Goal: Task Accomplishment & Management: Manage account settings

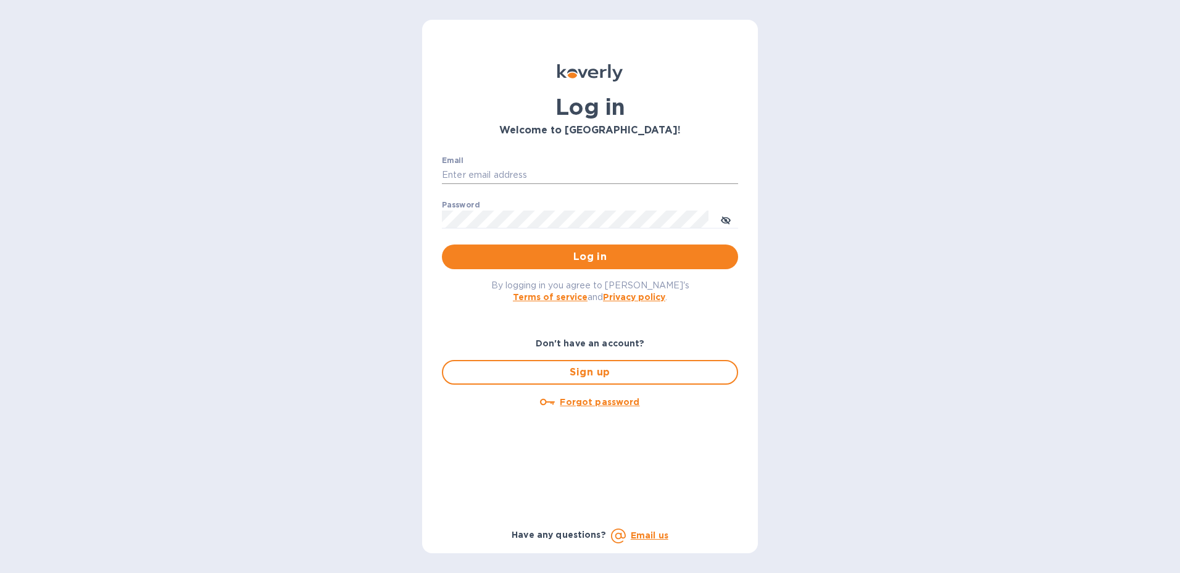
click at [524, 170] on input "Email" at bounding box center [590, 175] width 296 height 19
type input "[PERSON_NAME][EMAIL_ADDRESS][PERSON_NAME][DOMAIN_NAME]"
click at [723, 263] on span "Log in" at bounding box center [590, 256] width 277 height 15
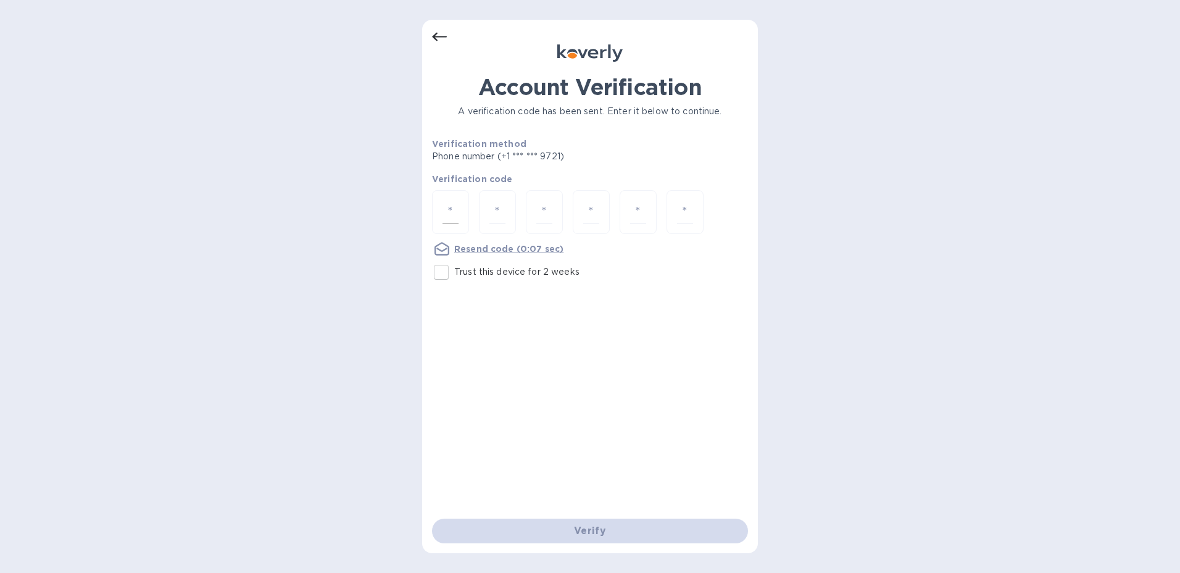
click at [444, 210] on input "number" at bounding box center [451, 212] width 16 height 23
type input "4"
type input "0"
type input "6"
type input "1"
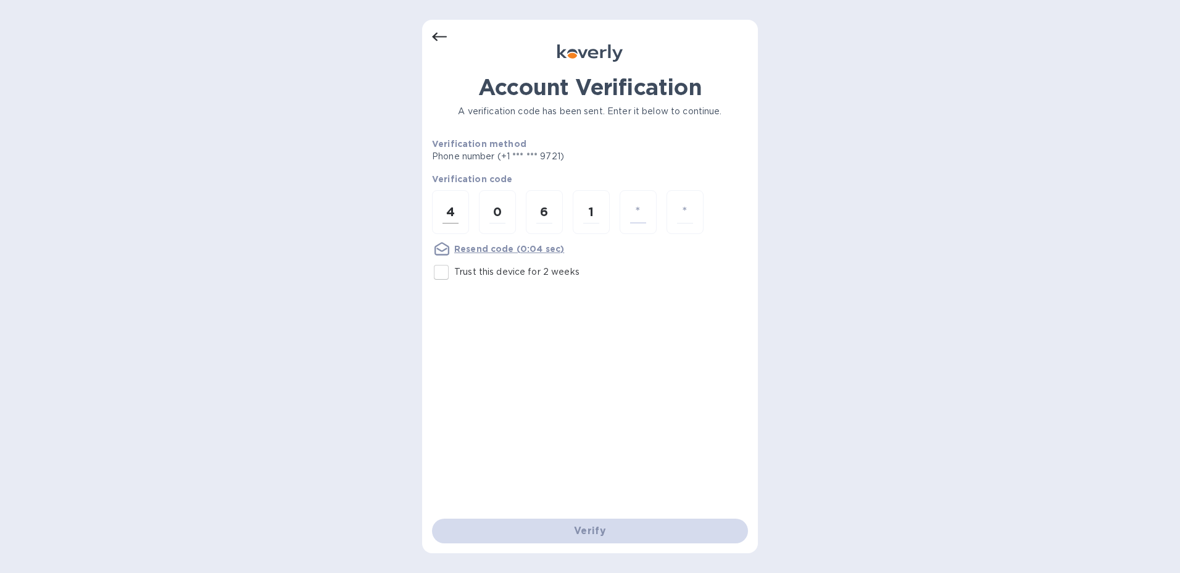
type input "9"
type input "2"
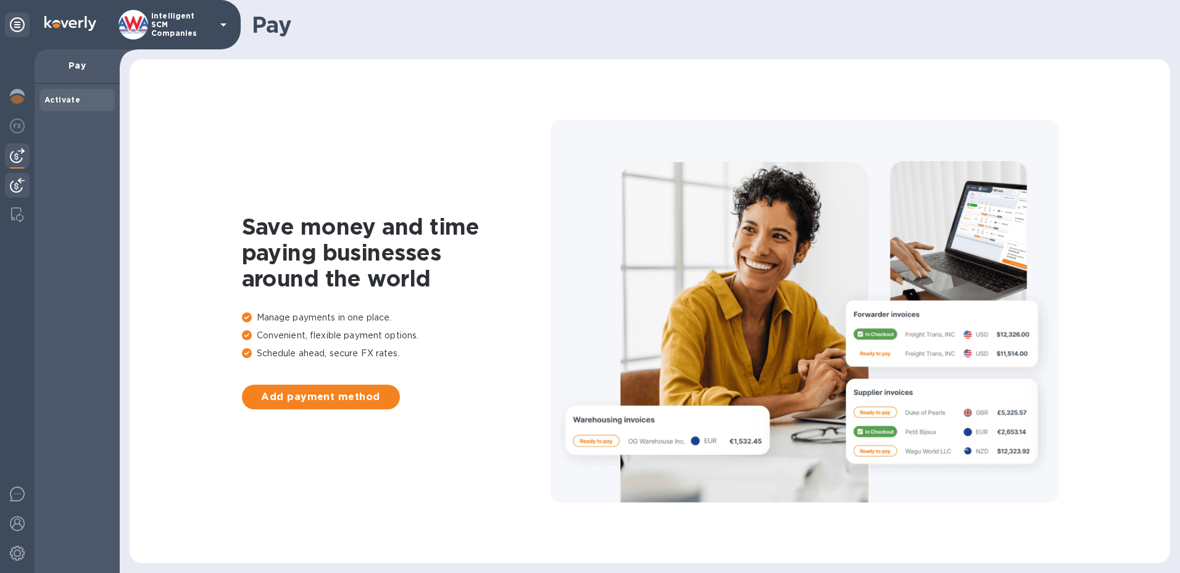
click at [11, 188] on img at bounding box center [17, 185] width 15 height 15
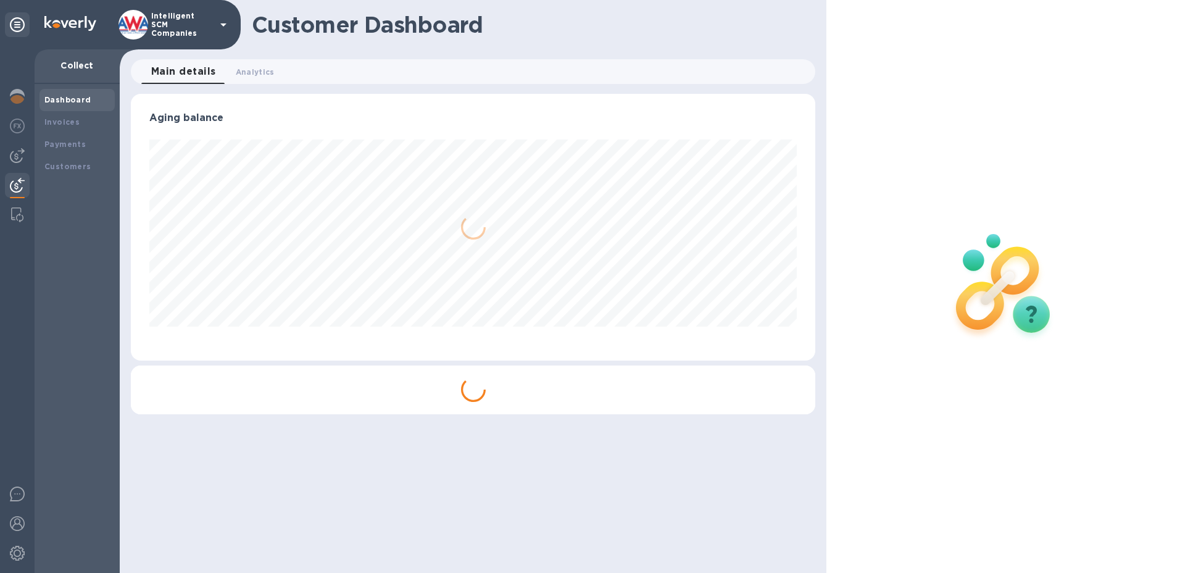
scroll to position [267, 685]
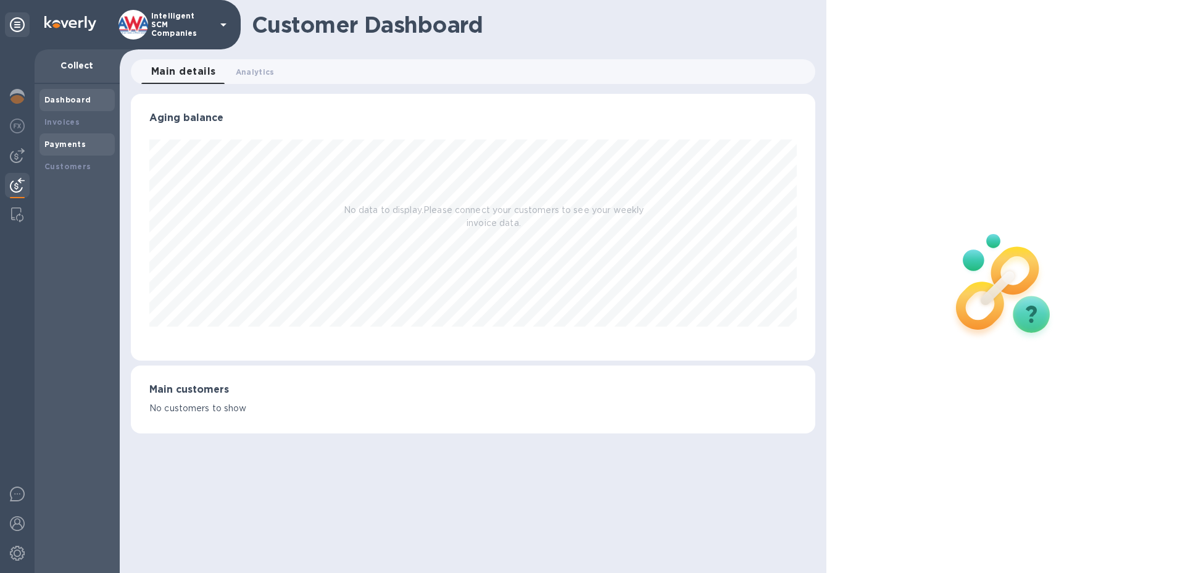
click at [79, 146] on b "Payments" at bounding box center [64, 143] width 41 height 9
